Goal: Task Accomplishment & Management: Manage account settings

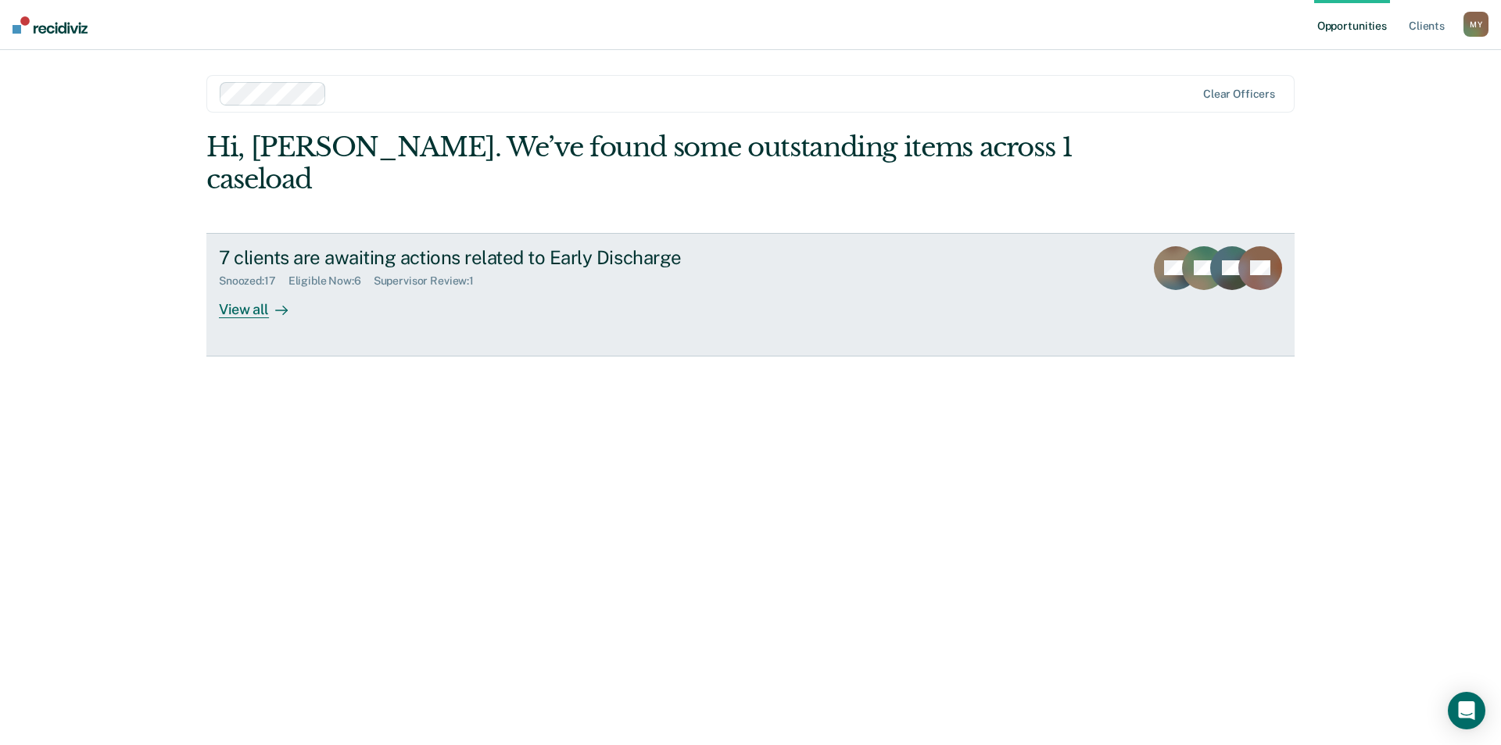
click at [401, 246] on div "7 clients are awaiting actions related to Early Discharge" at bounding box center [493, 257] width 549 height 23
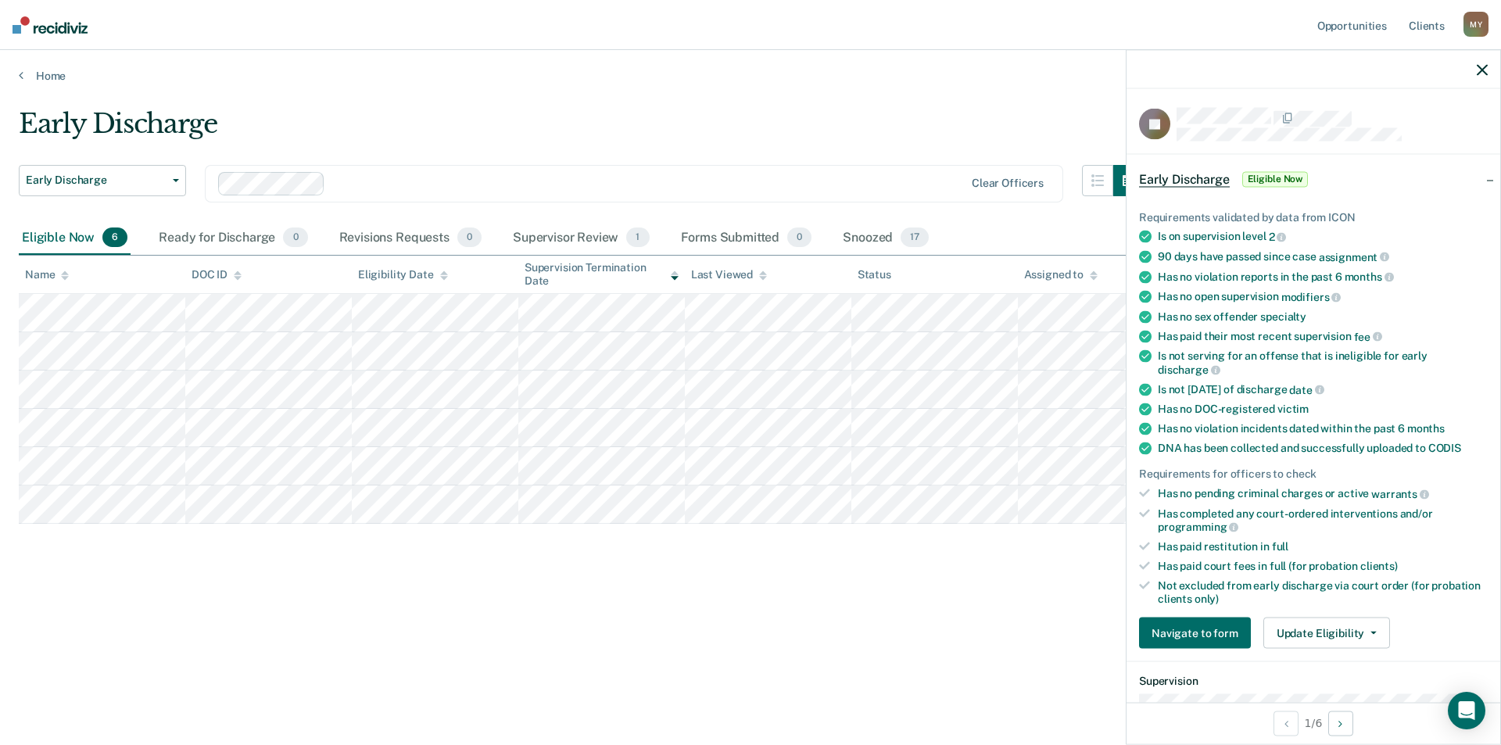
click at [875, 560] on div "Early Discharge Early Discharge Early Discharge Clear officers Eligible Now 6 R…" at bounding box center [750, 368] width 1463 height 520
click at [652, 630] on div "Early Discharge Early Discharge Early Discharge Clear officers Eligible Now 6 R…" at bounding box center [750, 393] width 1463 height 570
click at [1009, 593] on div "Early Discharge Early Discharge Early Discharge Clear officers Eligible Now 6 R…" at bounding box center [750, 368] width 1463 height 520
click at [1487, 63] on div at bounding box center [1313, 69] width 374 height 39
click at [1483, 66] on icon "button" at bounding box center [1481, 69] width 11 height 11
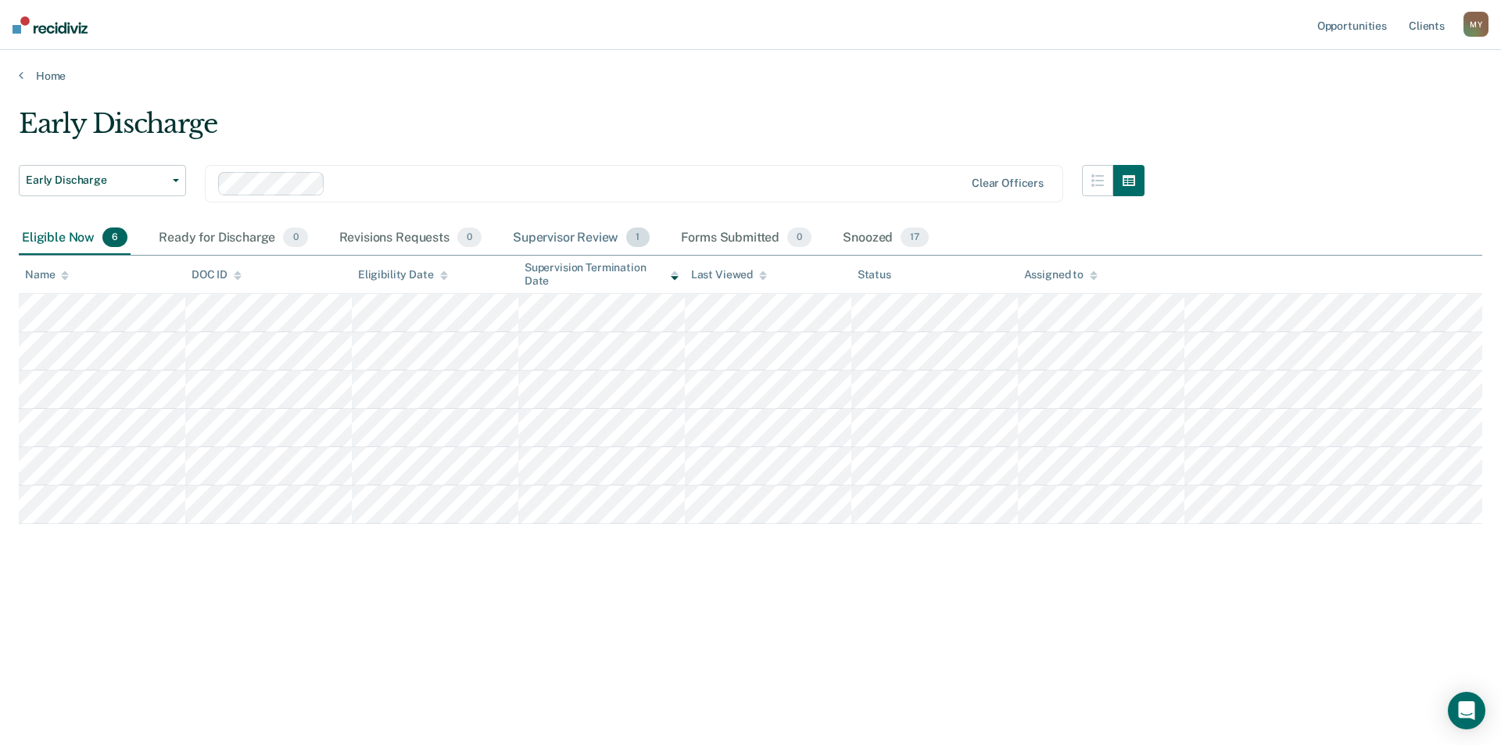
click at [608, 240] on div "Supervisor Review 1" at bounding box center [581, 238] width 143 height 34
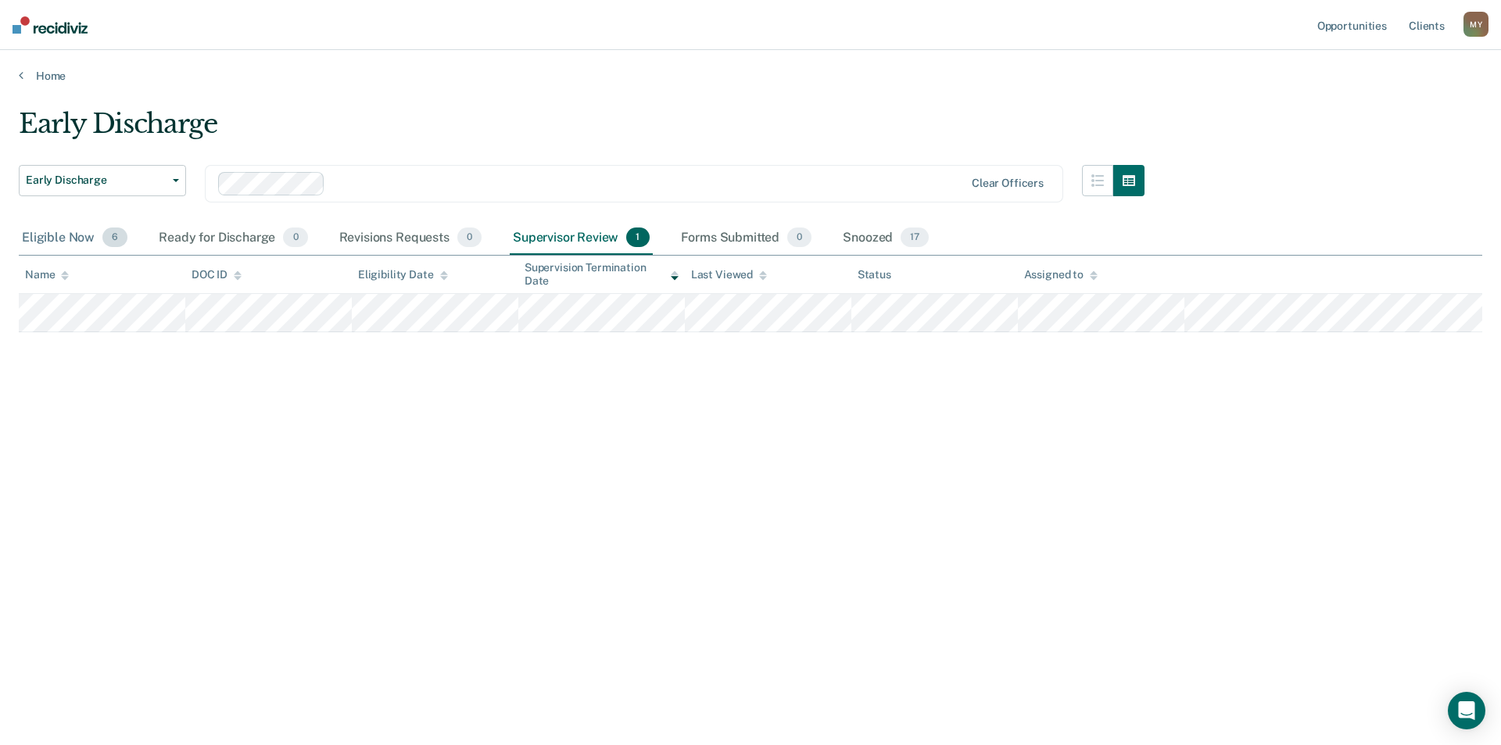
click at [60, 240] on div "Eligible Now 6" at bounding box center [75, 238] width 112 height 34
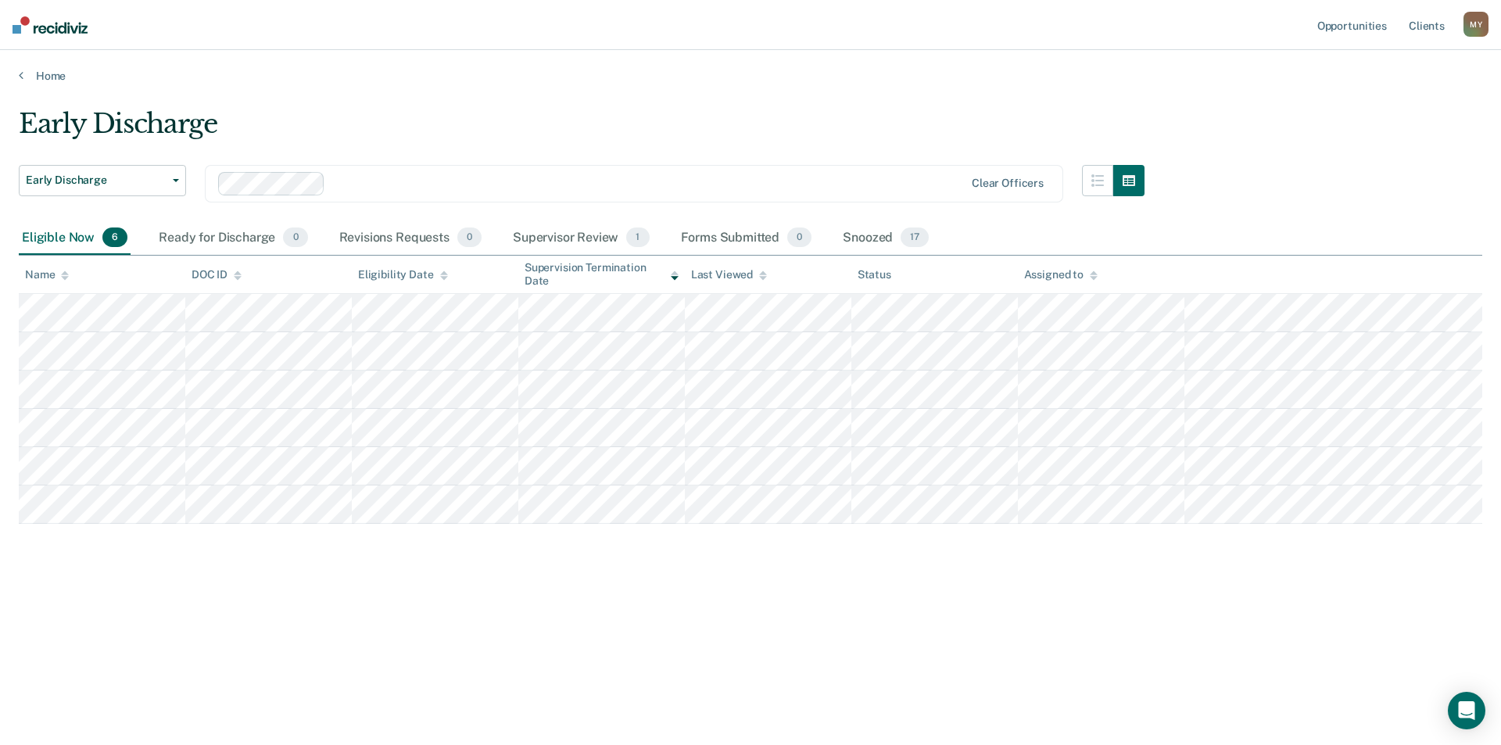
click at [482, 629] on div "Early Discharge Early Discharge Early Discharge Clear officers Eligible Now 6 R…" at bounding box center [750, 393] width 1463 height 570
click at [589, 245] on div "Supervisor Review 1" at bounding box center [581, 238] width 143 height 34
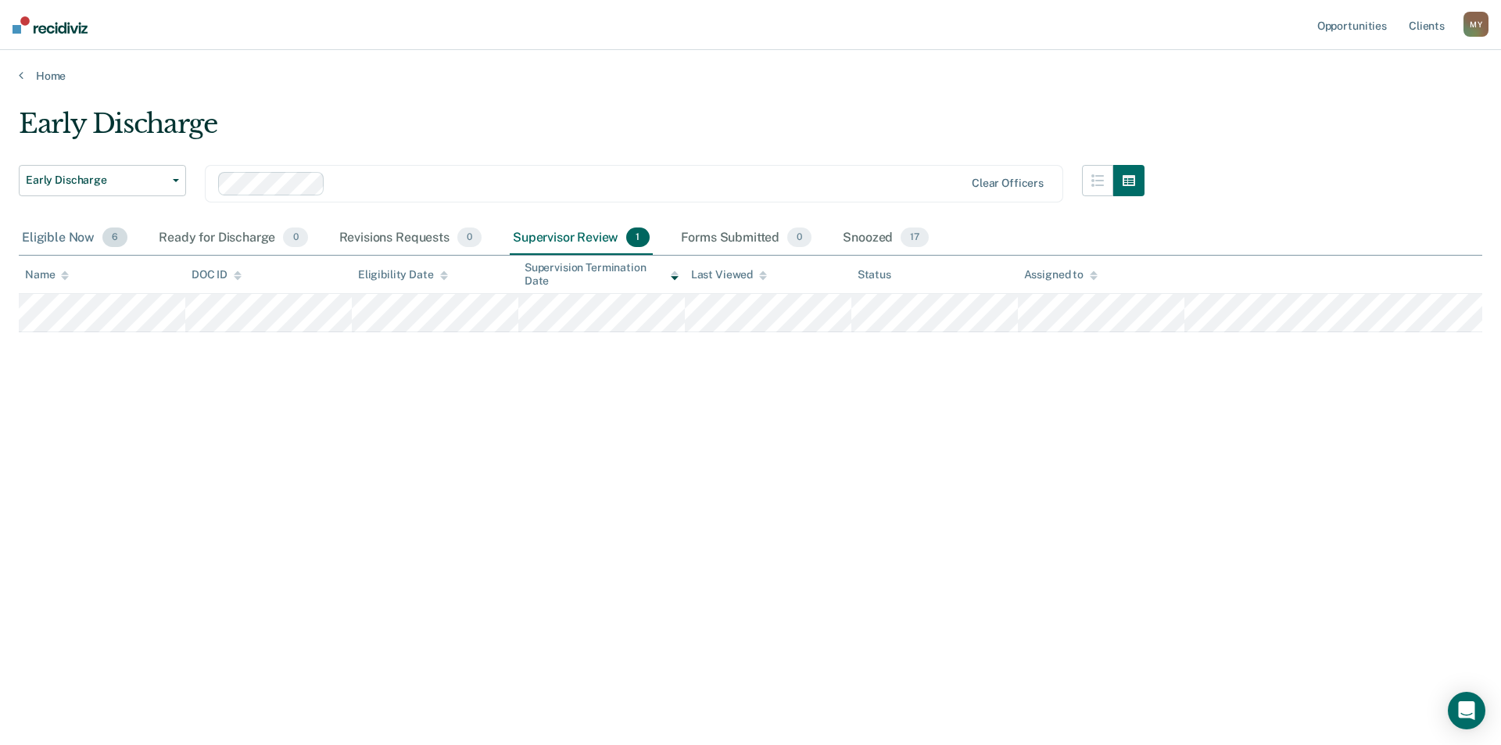
click at [59, 229] on div "Eligible Now 6" at bounding box center [75, 238] width 112 height 34
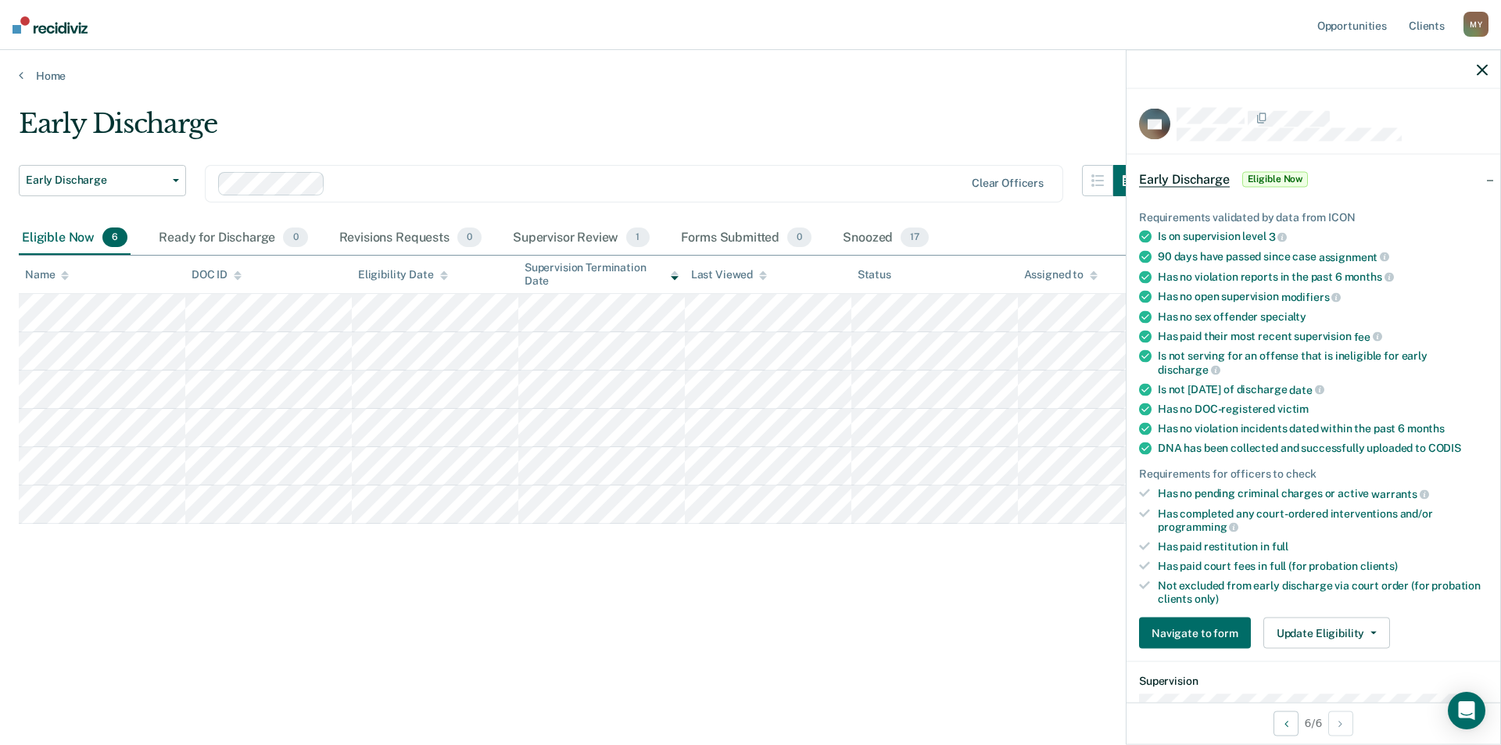
click at [744, 574] on div "Early Discharge Early Discharge Early Discharge Clear officers Eligible Now 6 R…" at bounding box center [750, 368] width 1463 height 520
click at [1478, 70] on icon "button" at bounding box center [1481, 69] width 11 height 11
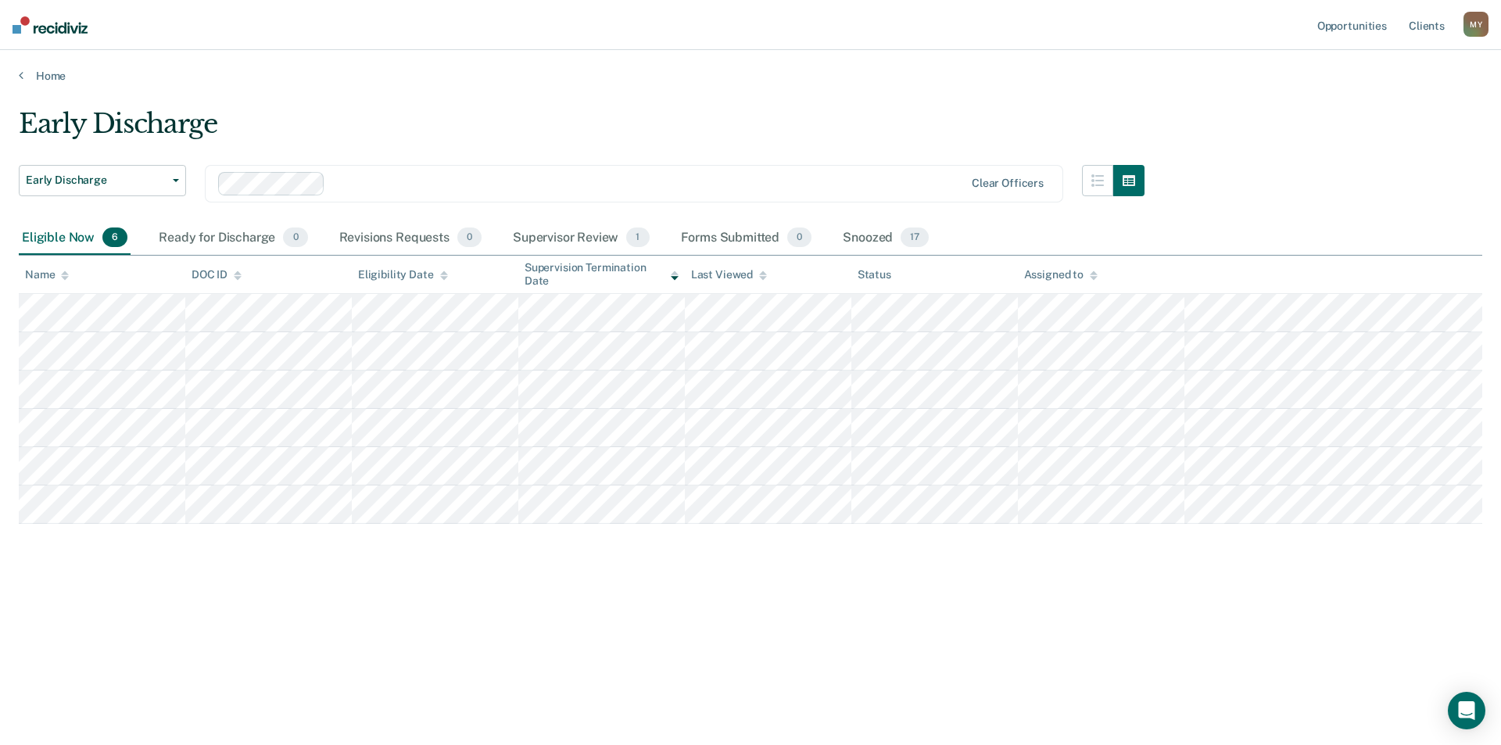
click at [1472, 46] on div "Opportunities Client s Michael Yates M Y Profile How it works Log Out" at bounding box center [1401, 25] width 174 height 50
click at [1475, 27] on div "M Y" at bounding box center [1475, 24] width 25 height 25
click at [1386, 102] on link "Log Out" at bounding box center [1413, 102] width 126 height 13
